Goal: Information Seeking & Learning: Learn about a topic

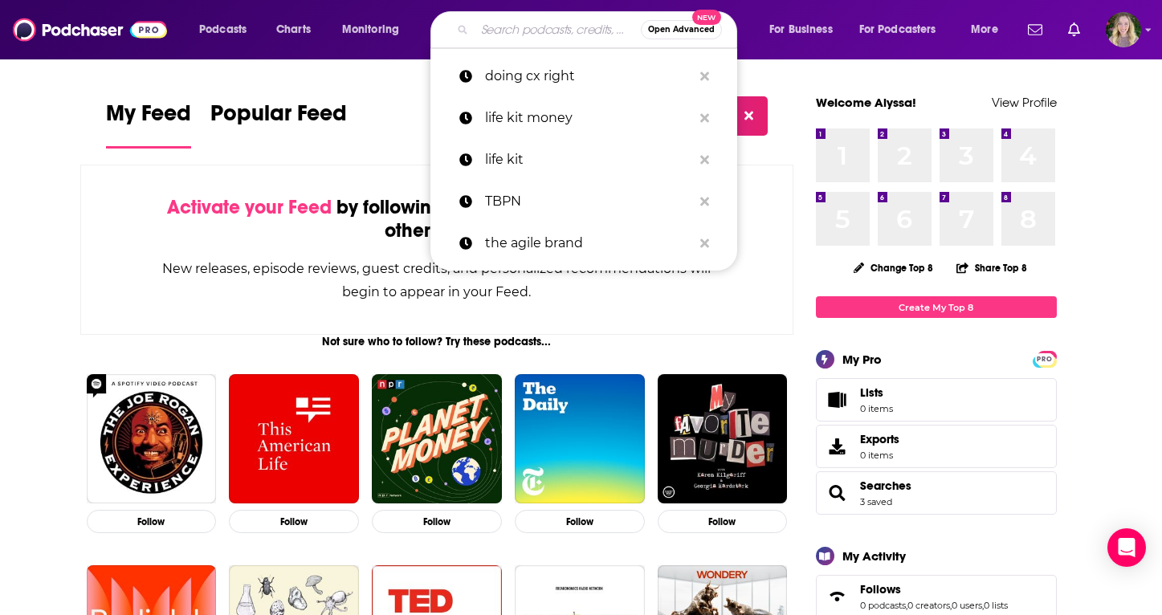
click at [487, 22] on input "Search podcasts, credits, & more..." at bounding box center [558, 30] width 166 height 26
paste input "Green Giants: Titans of Renewable Energy Podcast"
type input "Green Giants: Titans of Renewable Energy Podcast"
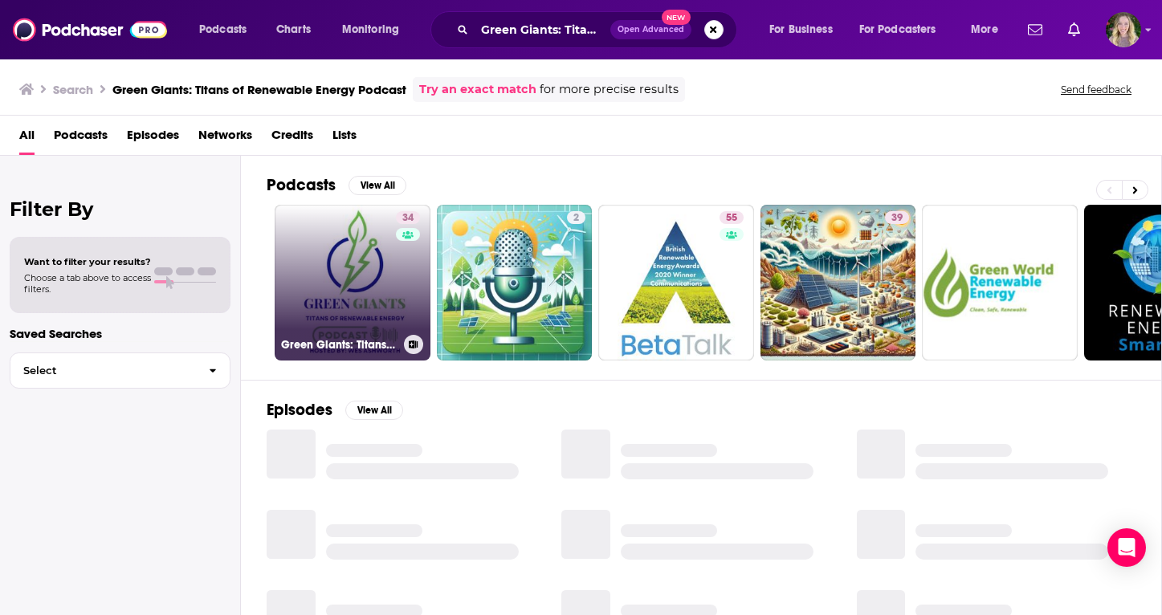
click at [372, 308] on link "34 Green Giants: Titans of Renewable Energy Podcast" at bounding box center [353, 283] width 156 height 156
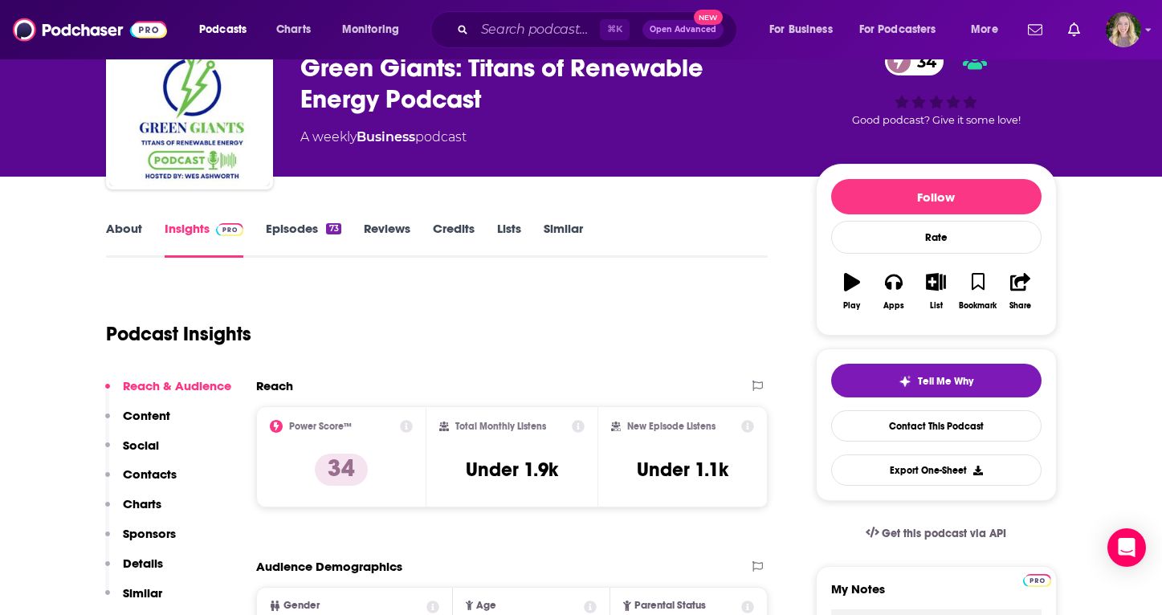
scroll to position [87, 0]
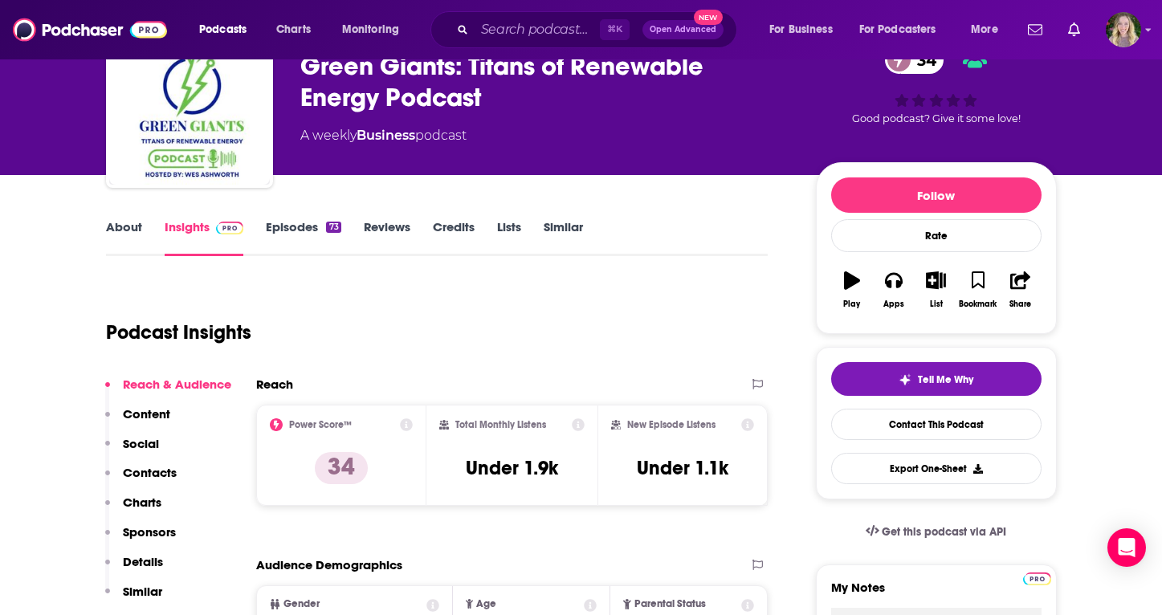
click at [169, 231] on link "Insights" at bounding box center [205, 237] width 80 height 37
click at [120, 228] on link "About" at bounding box center [124, 237] width 36 height 37
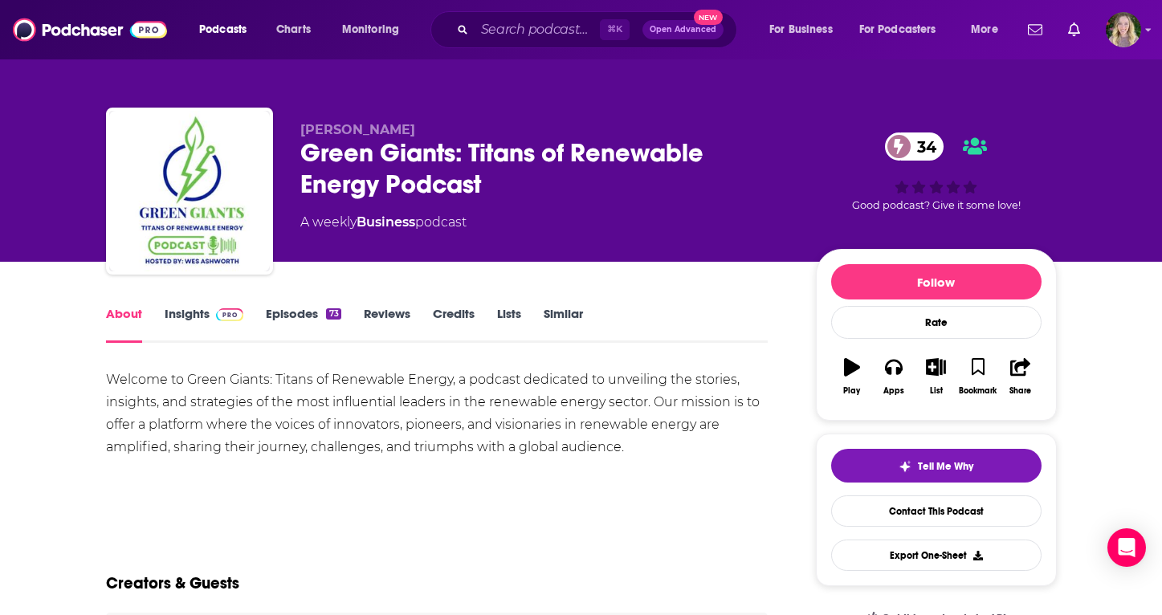
click at [194, 312] on link "Insights" at bounding box center [205, 324] width 80 height 37
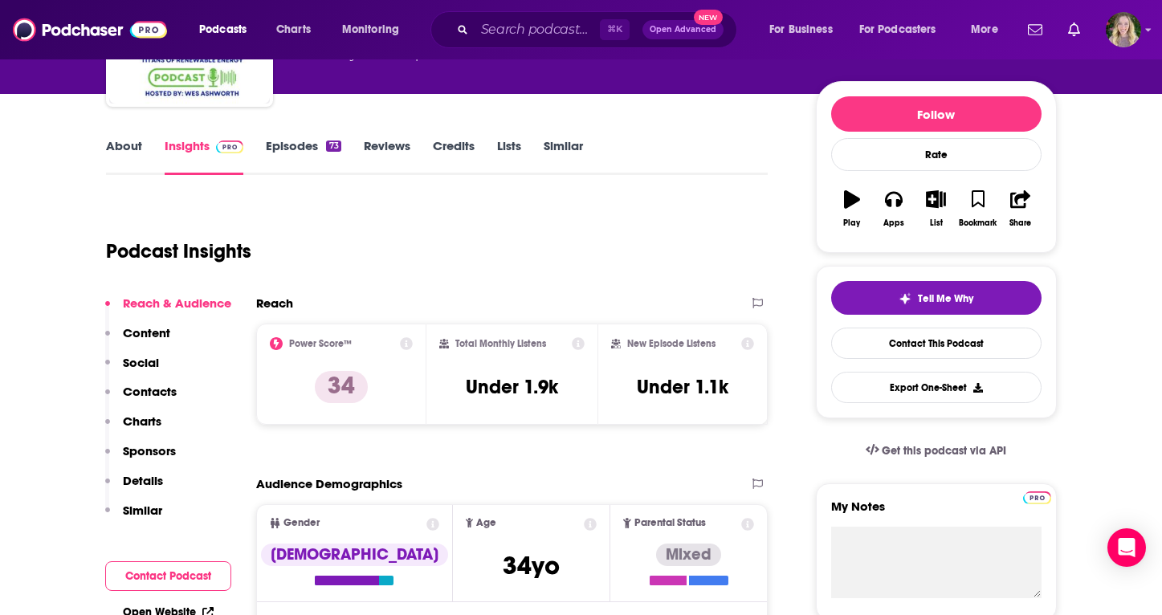
scroll to position [169, 0]
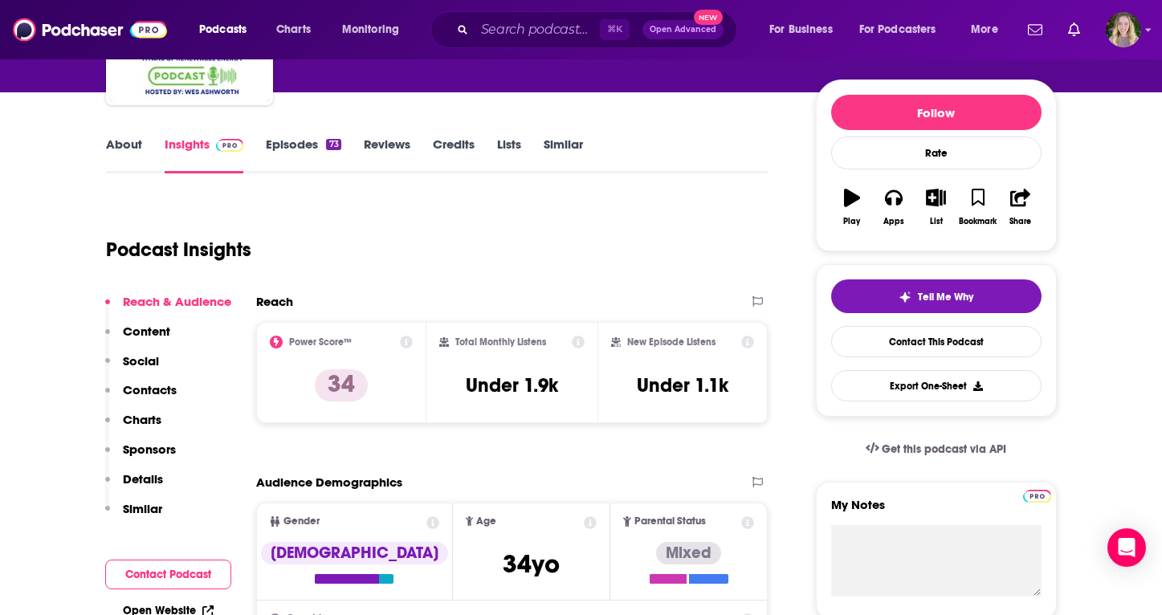
click at [573, 339] on icon at bounding box center [578, 342] width 13 height 13
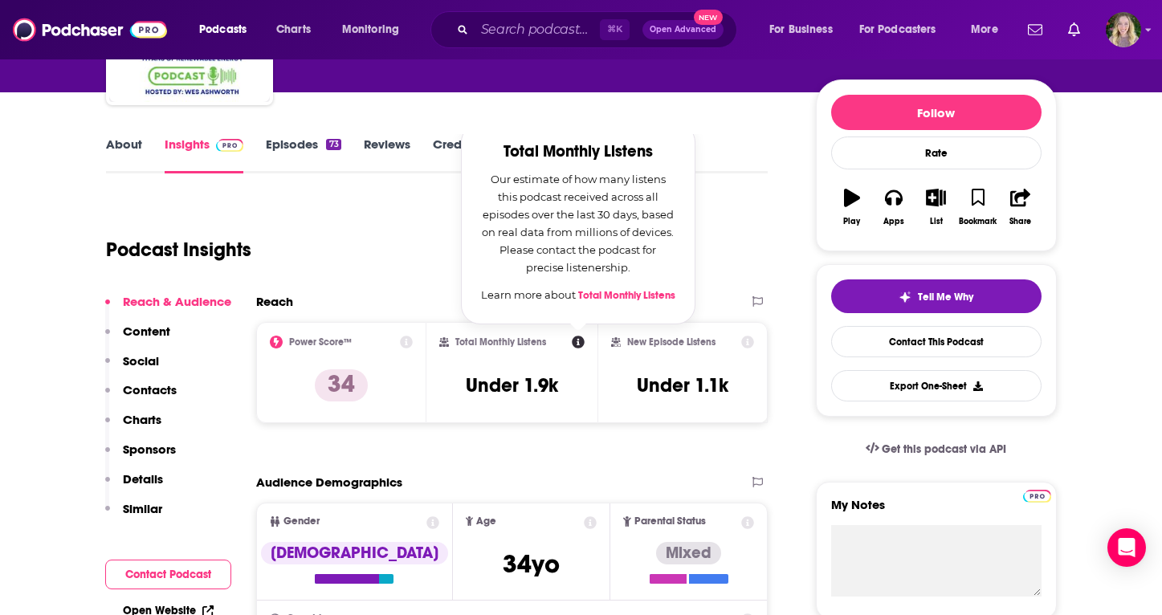
click at [607, 293] on link "Total Monthly Listens" at bounding box center [626, 295] width 97 height 13
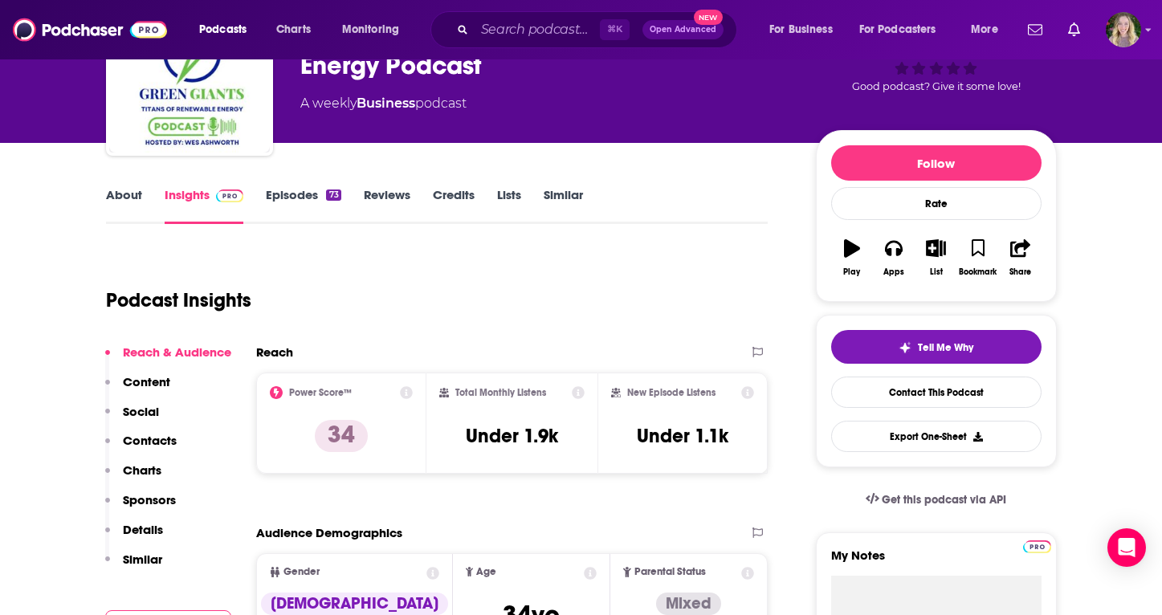
scroll to position [120, 0]
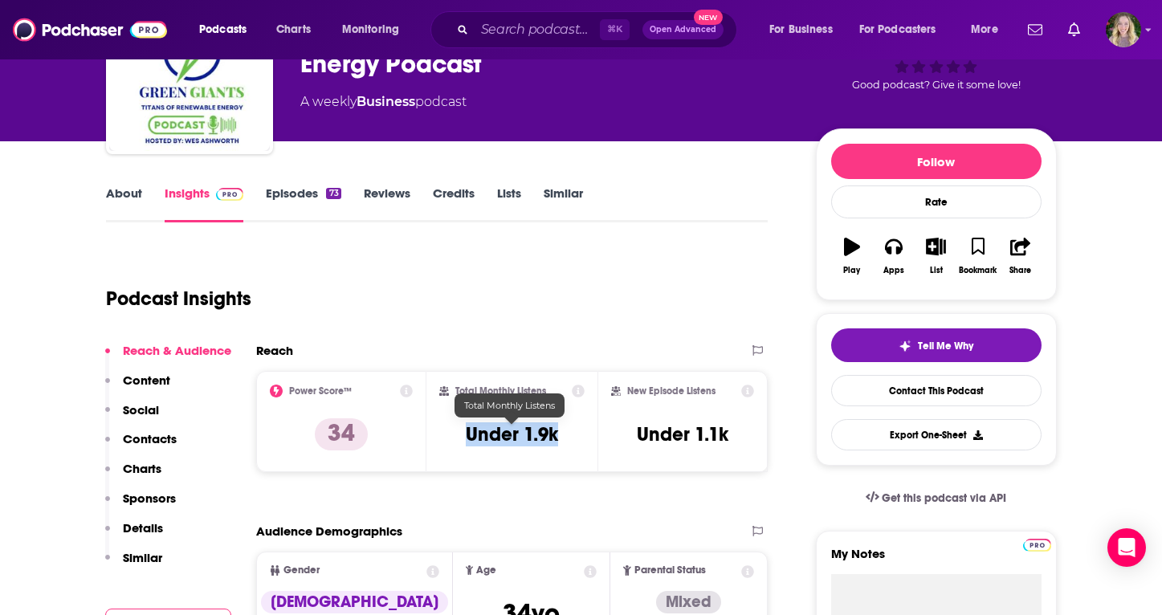
drag, startPoint x: 569, startPoint y: 426, endPoint x: 465, endPoint y: 435, distance: 104.0
click at [465, 435] on div "Total Monthly Listens Under 1.9k" at bounding box center [511, 422] width 145 height 74
